Goal: Find specific page/section: Find specific page/section

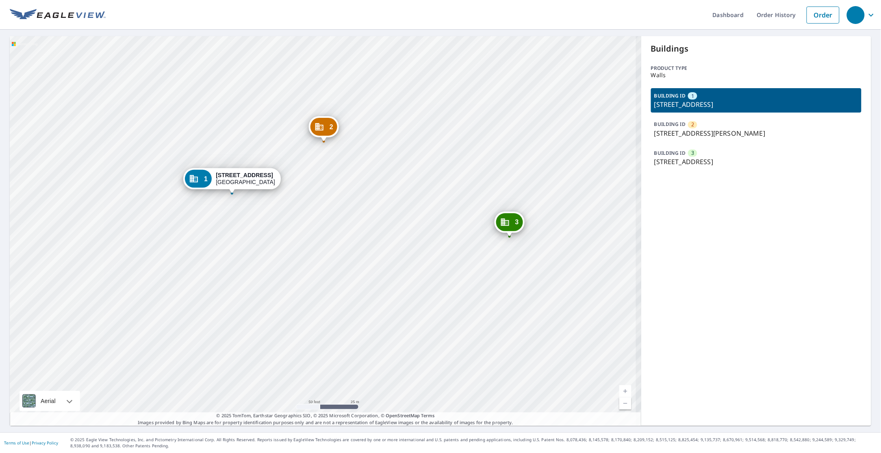
click at [191, 236] on div "2 [STREET_ADDRESS][PERSON_NAME] 3 [STREET_ADDRESS] 1 [STREET_ADDRESS]" at bounding box center [325, 231] width 631 height 390
click at [74, 206] on div "2 [STREET_ADDRESS][PERSON_NAME] 3 [STREET_ADDRESS] 1 [STREET_ADDRESS]" at bounding box center [325, 231] width 631 height 390
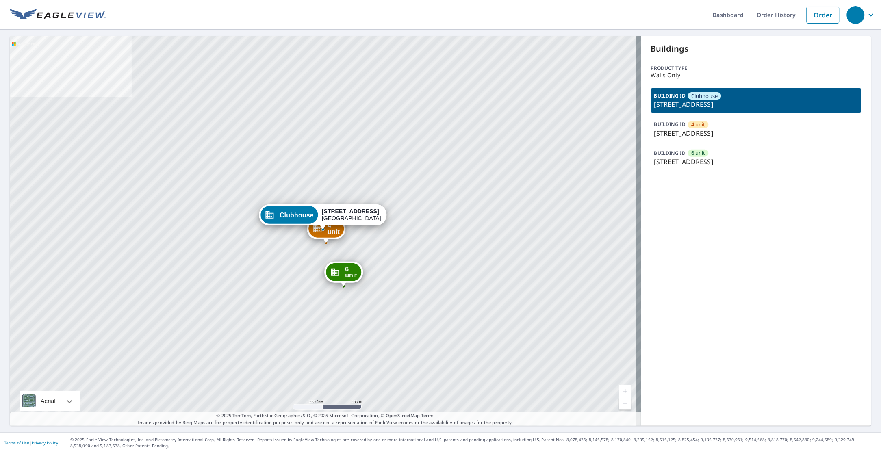
click at [714, 153] on div "BUILDING ID [STREET_ADDRESS]" at bounding box center [756, 157] width 210 height 24
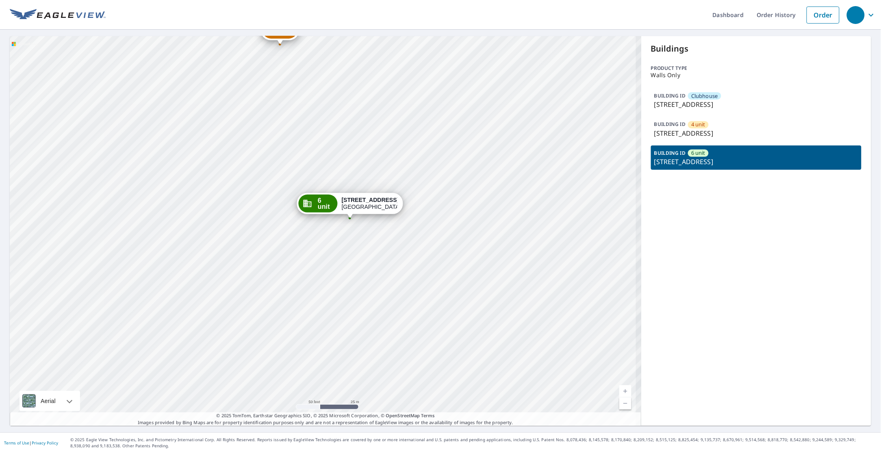
click at [282, 240] on div "Clubhouse [STREET_ADDRESS] unit [STREET_ADDRESS]" at bounding box center [325, 231] width 631 height 390
